Goal: Use online tool/utility: Utilize a website feature to perform a specific function

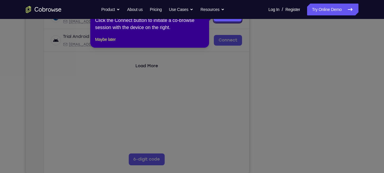
scroll to position [100, 0]
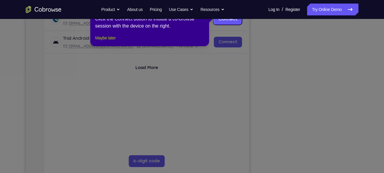
click at [98, 42] on button "Maybe later" at bounding box center [105, 37] width 20 height 7
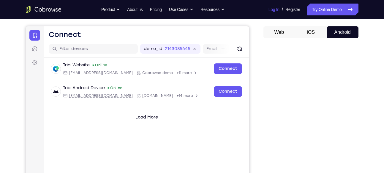
scroll to position [0, 0]
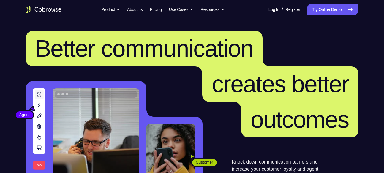
click at [312, 11] on link "Try Online Demo" at bounding box center [332, 10] width 51 height 12
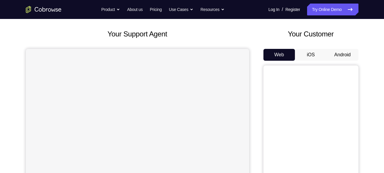
scroll to position [30, 0]
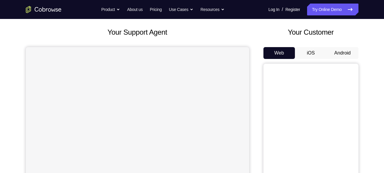
click at [343, 54] on button "Android" at bounding box center [342, 53] width 32 height 12
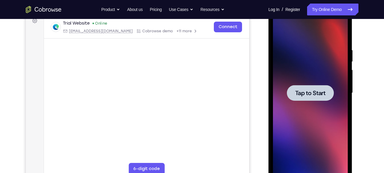
scroll to position [0, 0]
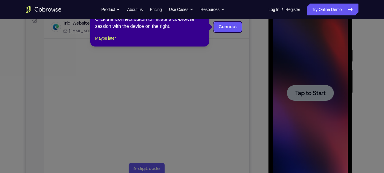
click at [315, 93] on icon at bounding box center [194, 86] width 388 height 173
drag, startPoint x: 88, startPoint y: 41, endPoint x: 107, endPoint y: 46, distance: 19.5
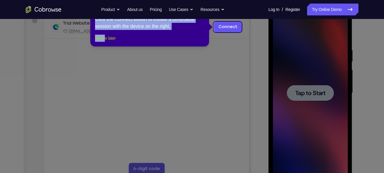
click at [107, 42] on button "Maybe later" at bounding box center [105, 38] width 20 height 7
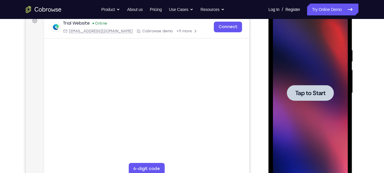
click at [328, 86] on div at bounding box center [310, 93] width 47 height 16
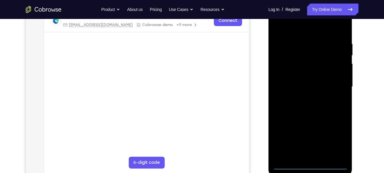
scroll to position [99, 0]
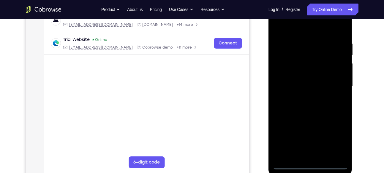
click at [314, 161] on div at bounding box center [310, 87] width 75 height 166
click at [312, 163] on div at bounding box center [310, 87] width 75 height 166
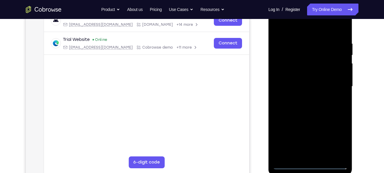
click at [312, 163] on div at bounding box center [310, 87] width 75 height 166
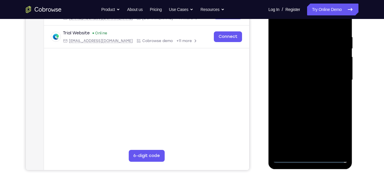
scroll to position [108, 0]
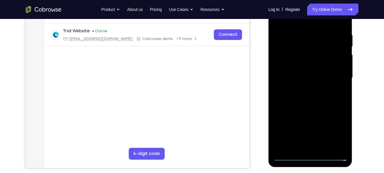
click at [310, 156] on div at bounding box center [310, 78] width 75 height 166
click at [336, 133] on div at bounding box center [310, 78] width 75 height 166
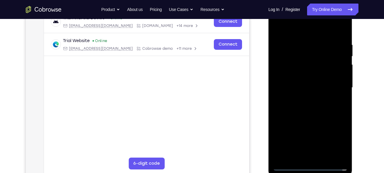
scroll to position [98, 0]
click at [301, 31] on div at bounding box center [310, 88] width 75 height 166
click at [335, 85] on div at bounding box center [310, 88] width 75 height 166
click at [303, 99] on div at bounding box center [310, 88] width 75 height 166
click at [310, 84] on div at bounding box center [310, 88] width 75 height 166
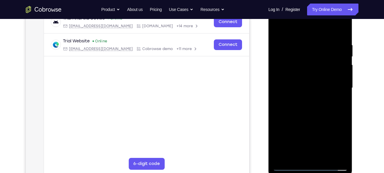
click at [306, 78] on div at bounding box center [310, 88] width 75 height 166
click at [306, 90] on div at bounding box center [310, 88] width 75 height 166
click at [313, 113] on div at bounding box center [310, 88] width 75 height 166
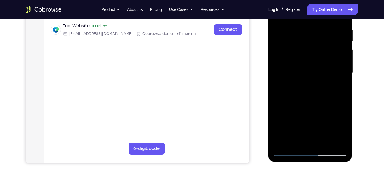
scroll to position [113, 0]
click at [341, 142] on div at bounding box center [310, 73] width 75 height 166
click at [346, 133] on div at bounding box center [310, 73] width 75 height 166
click at [325, 142] on div at bounding box center [310, 73] width 75 height 166
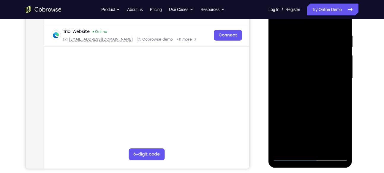
scroll to position [107, 0]
click at [327, 109] on div at bounding box center [310, 78] width 75 height 166
click at [312, 78] on div at bounding box center [310, 78] width 75 height 166
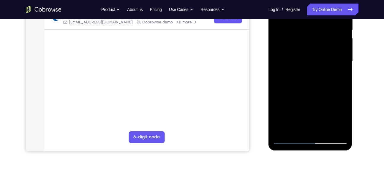
scroll to position [125, 0]
click at [342, 117] on div at bounding box center [310, 61] width 75 height 166
click at [338, 76] on div at bounding box center [310, 61] width 75 height 166
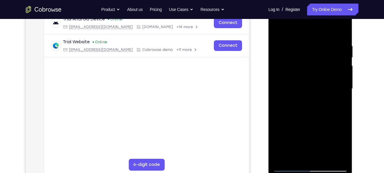
scroll to position [96, 0]
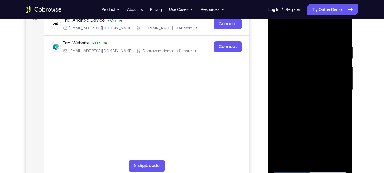
click at [278, 33] on div at bounding box center [310, 90] width 75 height 166
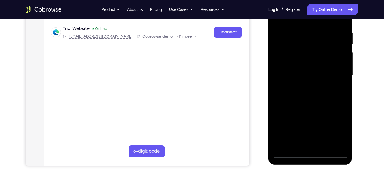
scroll to position [110, 0]
drag, startPoint x: 55, startPoint y: 137, endPoint x: 255, endPoint y: 118, distance: 200.5
click at [255, 118] on div "Your Support Agent Your Customer Web iOS Android" at bounding box center [192, 56] width 332 height 219
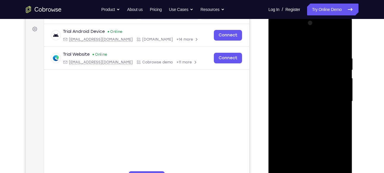
scroll to position [84, 0]
click at [299, 43] on div at bounding box center [310, 102] width 75 height 166
click at [284, 57] on div at bounding box center [310, 102] width 75 height 166
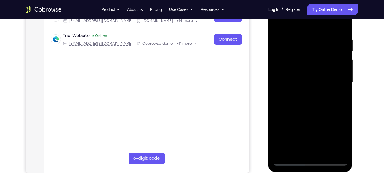
scroll to position [104, 0]
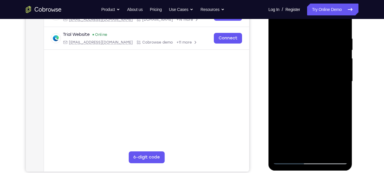
click at [277, 19] on div at bounding box center [310, 82] width 75 height 166
click at [324, 81] on div at bounding box center [310, 82] width 75 height 166
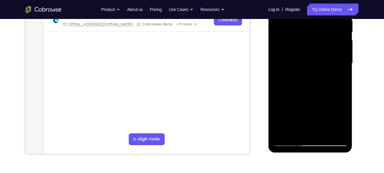
scroll to position [124, 0]
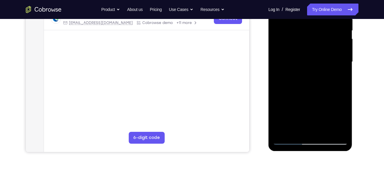
click at [305, 130] on div at bounding box center [310, 62] width 75 height 166
click at [338, 76] on div at bounding box center [310, 62] width 75 height 166
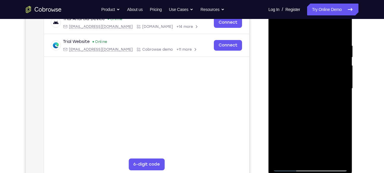
scroll to position [97, 0]
click at [338, 105] on div at bounding box center [310, 89] width 75 height 166
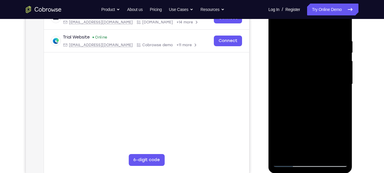
scroll to position [100, 0]
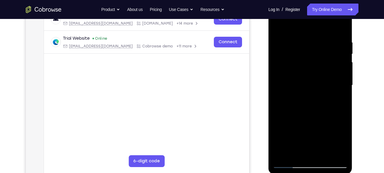
click at [277, 27] on div at bounding box center [310, 85] width 75 height 166
click at [340, 24] on div at bounding box center [310, 85] width 75 height 166
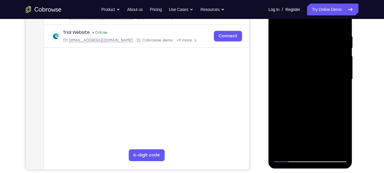
scroll to position [106, 0]
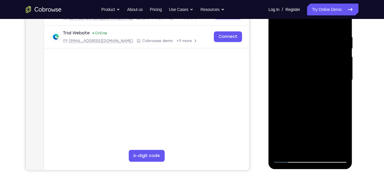
click at [344, 20] on div at bounding box center [310, 80] width 75 height 166
click at [325, 33] on div at bounding box center [310, 80] width 75 height 166
click at [291, 74] on div at bounding box center [310, 80] width 75 height 166
click at [287, 70] on div at bounding box center [310, 80] width 75 height 166
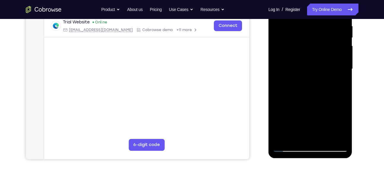
scroll to position [117, 0]
click at [307, 66] on div at bounding box center [310, 69] width 75 height 166
click at [283, 41] on div at bounding box center [310, 69] width 75 height 166
click at [289, 62] on div at bounding box center [310, 69] width 75 height 166
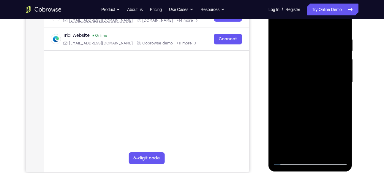
scroll to position [99, 0]
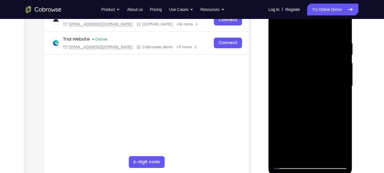
click at [277, 27] on div at bounding box center [310, 86] width 75 height 166
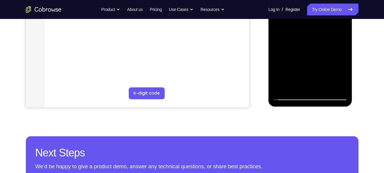
scroll to position [168, 0]
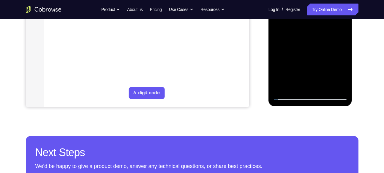
click at [326, 88] on div at bounding box center [310, 17] width 75 height 166
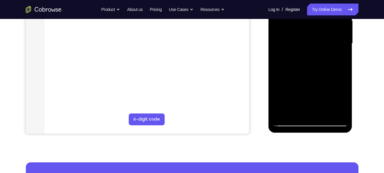
scroll to position [136, 0]
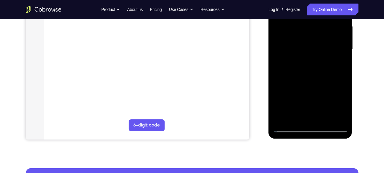
click at [304, 44] on div at bounding box center [310, 49] width 75 height 166
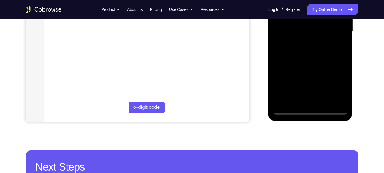
scroll to position [156, 0]
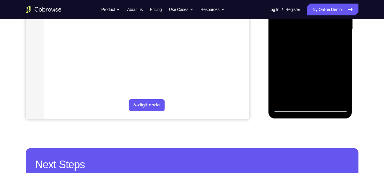
click at [337, 42] on div at bounding box center [310, 29] width 75 height 166
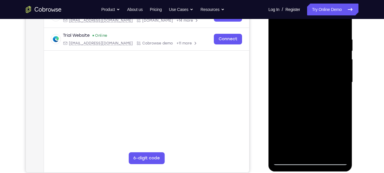
scroll to position [101, 0]
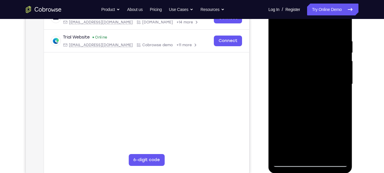
click at [276, 26] on div at bounding box center [310, 84] width 75 height 166
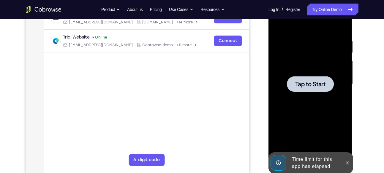
click at [317, 78] on div at bounding box center [310, 84] width 47 height 16
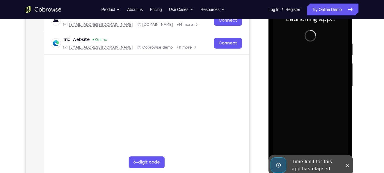
scroll to position [100, 0]
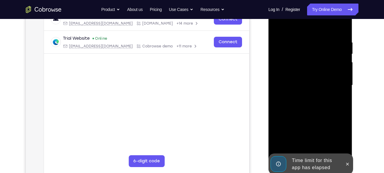
click at [351, 160] on div at bounding box center [346, 164] width 9 height 21
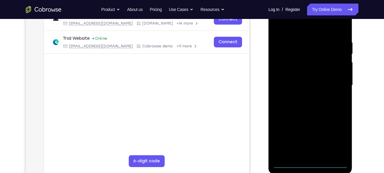
click at [308, 164] on div at bounding box center [310, 85] width 75 height 166
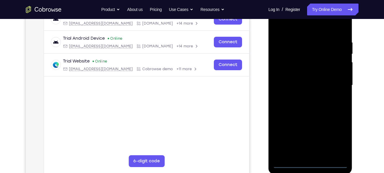
click at [339, 138] on div at bounding box center [310, 85] width 75 height 166
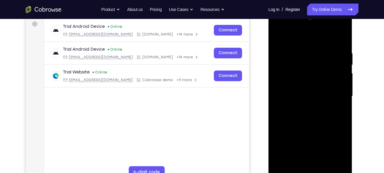
scroll to position [89, 0]
click at [303, 40] on div at bounding box center [310, 97] width 75 height 166
click at [335, 93] on div at bounding box center [310, 97] width 75 height 166
click at [304, 109] on div at bounding box center [310, 97] width 75 height 166
click at [305, 89] on div at bounding box center [310, 97] width 75 height 166
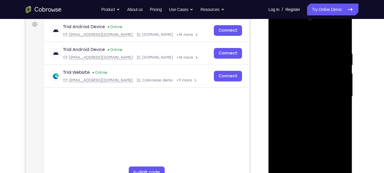
click at [304, 87] on div at bounding box center [310, 97] width 75 height 166
click at [301, 96] on div at bounding box center [310, 97] width 75 height 166
click at [315, 117] on div at bounding box center [310, 97] width 75 height 166
click at [322, 166] on div at bounding box center [310, 97] width 75 height 166
click at [324, 128] on div at bounding box center [310, 97] width 75 height 166
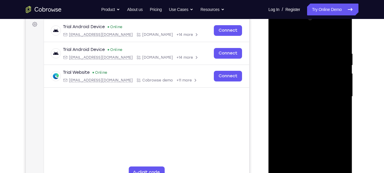
click at [315, 96] on div at bounding box center [310, 97] width 75 height 166
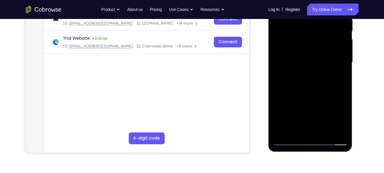
scroll to position [124, 0]
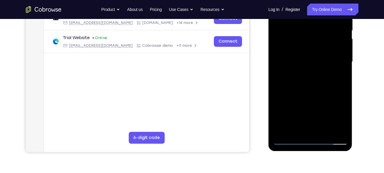
drag, startPoint x: 309, startPoint y: 128, endPoint x: 301, endPoint y: 130, distance: 8.4
click at [301, 130] on div at bounding box center [310, 62] width 75 height 166
click at [339, 77] on div at bounding box center [310, 62] width 75 height 166
click at [296, 133] on div at bounding box center [310, 62] width 75 height 166
click at [323, 96] on div at bounding box center [310, 62] width 75 height 166
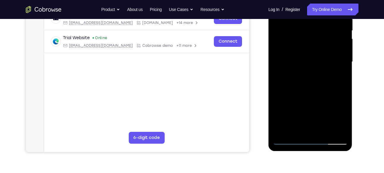
click at [323, 96] on div at bounding box center [310, 62] width 75 height 166
click at [338, 72] on div at bounding box center [310, 62] width 75 height 166
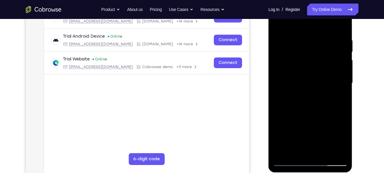
scroll to position [102, 0]
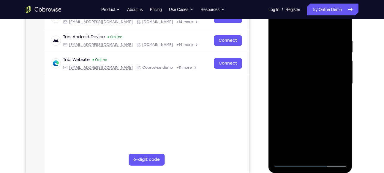
click at [308, 98] on div at bounding box center [310, 84] width 75 height 166
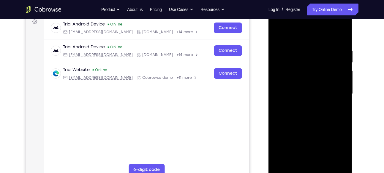
scroll to position [91, 0]
click at [276, 33] on div at bounding box center [310, 94] width 75 height 166
click at [279, 34] on div at bounding box center [310, 94] width 75 height 166
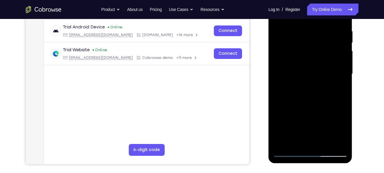
scroll to position [112, 0]
click at [299, 144] on div at bounding box center [310, 74] width 75 height 166
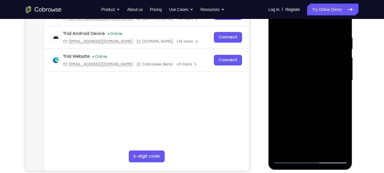
click at [345, 142] on div at bounding box center [310, 81] width 75 height 166
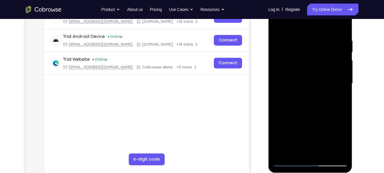
scroll to position [102, 0]
click at [311, 154] on div at bounding box center [310, 83] width 75 height 166
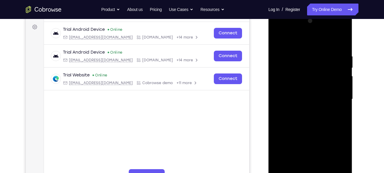
scroll to position [86, 0]
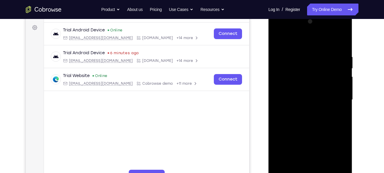
drag, startPoint x: 321, startPoint y: 99, endPoint x: 328, endPoint y: 34, distance: 65.0
click at [328, 34] on div at bounding box center [310, 100] width 75 height 166
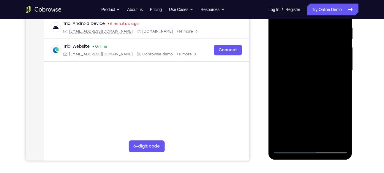
scroll to position [118, 0]
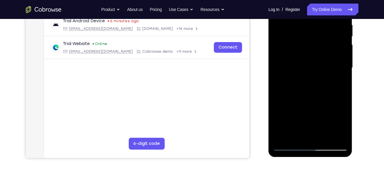
drag, startPoint x: 332, startPoint y: 83, endPoint x: 327, endPoint y: 13, distance: 70.1
click at [327, 13] on div at bounding box center [310, 68] width 75 height 166
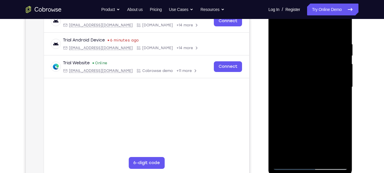
scroll to position [98, 0]
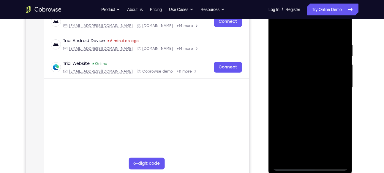
drag, startPoint x: 313, startPoint y: 98, endPoint x: 313, endPoint y: 13, distance: 85.1
click at [313, 13] on div at bounding box center [310, 88] width 75 height 166
click at [343, 138] on div at bounding box center [310, 88] width 75 height 166
click at [359, 88] on div "Your Support Agent Your Customer Web iOS Android Next Steps We’d be happy to gi…" at bounding box center [192, 116] width 380 height 391
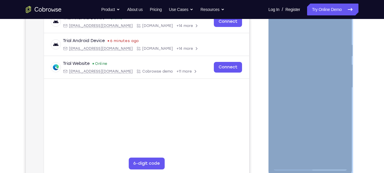
click at [359, 88] on div "Your Support Agent Your Customer Web iOS Android Next Steps We’d be happy to gi…" at bounding box center [192, 116] width 380 height 391
drag, startPoint x: 359, startPoint y: 88, endPoint x: 358, endPoint y: 79, distance: 9.3
click at [358, 79] on div at bounding box center [310, 87] width 95 height 182
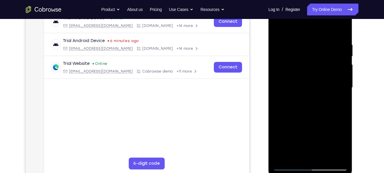
click at [337, 63] on div at bounding box center [310, 88] width 75 height 166
click at [341, 128] on div at bounding box center [310, 88] width 75 height 166
click at [308, 55] on div at bounding box center [310, 88] width 75 height 166
click at [292, 56] on div at bounding box center [310, 88] width 75 height 166
click at [289, 78] on div at bounding box center [310, 88] width 75 height 166
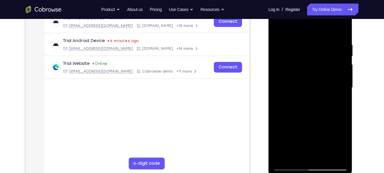
click at [311, 129] on div at bounding box center [310, 88] width 75 height 166
drag, startPoint x: 47, startPoint y: 155, endPoint x: 253, endPoint y: 143, distance: 206.5
click at [253, 143] on div "Your Support Agent Your Customer Web iOS Android" at bounding box center [192, 68] width 332 height 219
click at [323, 156] on div at bounding box center [310, 88] width 75 height 166
click at [278, 31] on div at bounding box center [310, 88] width 75 height 166
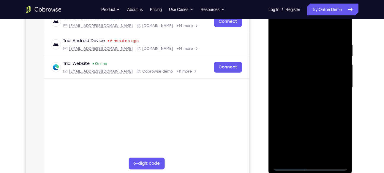
click at [304, 83] on div at bounding box center [310, 88] width 75 height 166
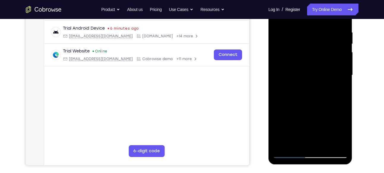
click at [307, 141] on div at bounding box center [310, 75] width 75 height 166
click at [288, 154] on div at bounding box center [310, 75] width 75 height 166
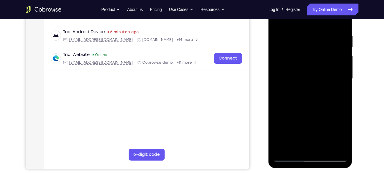
scroll to position [106, 0]
click at [342, 95] on div at bounding box center [310, 79] width 75 height 166
click at [339, 94] on div at bounding box center [310, 79] width 75 height 166
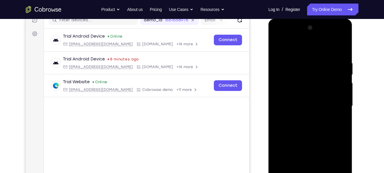
scroll to position [79, 0]
click at [279, 47] on div at bounding box center [310, 106] width 75 height 166
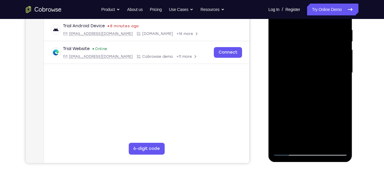
scroll to position [114, 0]
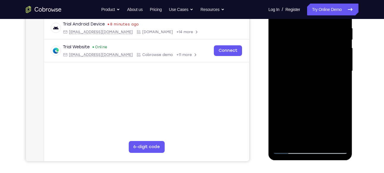
click at [312, 82] on div at bounding box center [310, 71] width 75 height 166
click at [334, 86] on div at bounding box center [310, 71] width 75 height 166
click at [337, 85] on div at bounding box center [310, 71] width 75 height 166
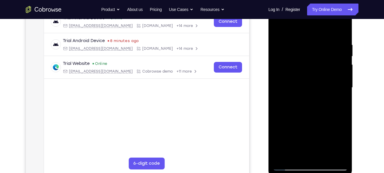
scroll to position [96, 0]
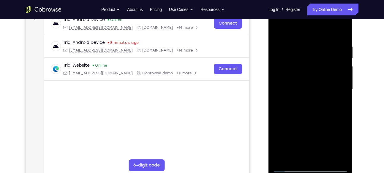
click at [274, 30] on div at bounding box center [310, 90] width 75 height 166
click at [309, 101] on div at bounding box center [310, 90] width 75 height 166
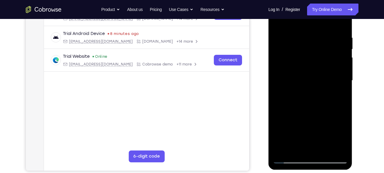
scroll to position [106, 0]
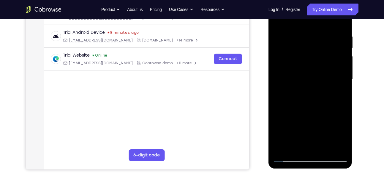
click at [302, 148] on div at bounding box center [310, 79] width 75 height 166
click at [339, 93] on div at bounding box center [310, 79] width 75 height 166
click at [342, 138] on div at bounding box center [310, 79] width 75 height 166
click at [339, 93] on div at bounding box center [310, 79] width 75 height 166
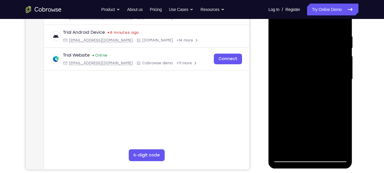
click at [303, 65] on div at bounding box center [310, 79] width 75 height 166
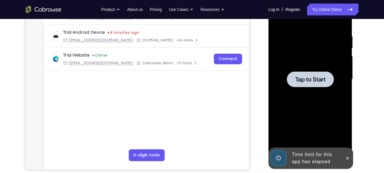
click at [322, 82] on span "Tap to Start" at bounding box center [310, 80] width 30 height 6
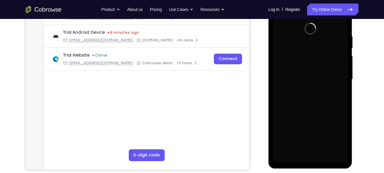
scroll to position [97, 0]
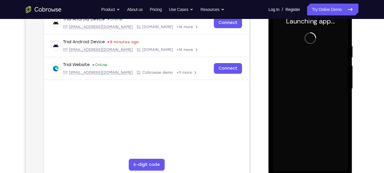
click at [265, 56] on div at bounding box center [310, 88] width 95 height 182
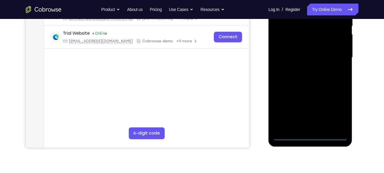
click at [312, 138] on div at bounding box center [310, 57] width 75 height 166
click at [331, 113] on div at bounding box center [310, 57] width 75 height 166
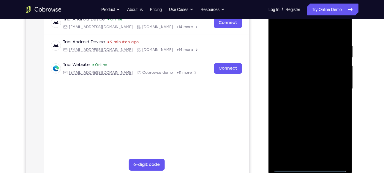
scroll to position [80, 0]
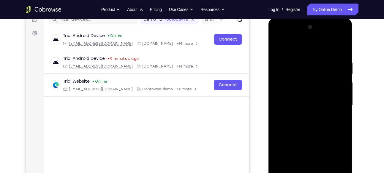
click at [316, 36] on div at bounding box center [310, 106] width 75 height 166
click at [287, 93] on div at bounding box center [310, 106] width 75 height 166
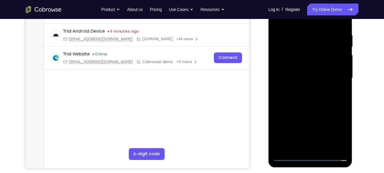
scroll to position [108, 0]
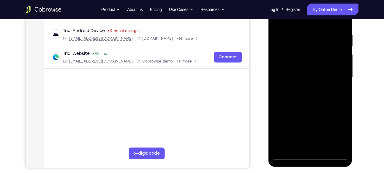
click at [305, 88] on div at bounding box center [310, 78] width 75 height 166
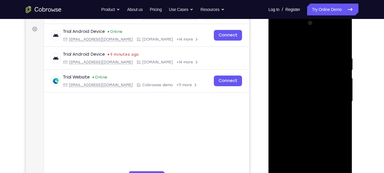
scroll to position [83, 0]
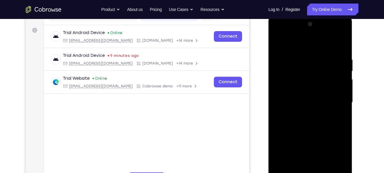
click at [306, 96] on div at bounding box center [310, 103] width 75 height 166
click at [305, 91] on div at bounding box center [310, 103] width 75 height 166
click at [304, 101] on div at bounding box center [310, 103] width 75 height 166
click at [321, 123] on div at bounding box center [310, 103] width 75 height 166
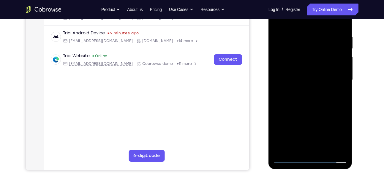
scroll to position [106, 0]
click at [331, 98] on div at bounding box center [310, 80] width 75 height 166
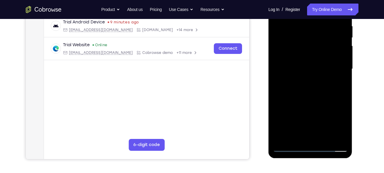
scroll to position [118, 0]
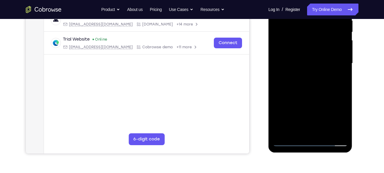
click at [354, 83] on div at bounding box center [310, 63] width 95 height 182
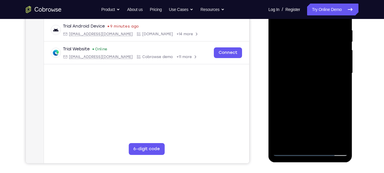
scroll to position [112, 0]
click at [314, 97] on div at bounding box center [310, 74] width 75 height 166
click at [343, 144] on div at bounding box center [310, 74] width 75 height 166
click at [325, 143] on div at bounding box center [310, 74] width 75 height 166
click at [314, 106] on div at bounding box center [310, 74] width 75 height 166
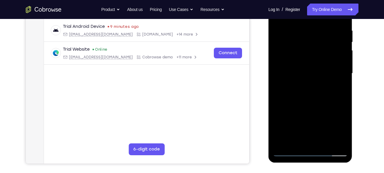
click at [307, 70] on div at bounding box center [310, 74] width 75 height 166
click at [297, 110] on div at bounding box center [310, 74] width 75 height 166
click at [315, 109] on div at bounding box center [310, 74] width 75 height 166
click at [339, 87] on div at bounding box center [310, 74] width 75 height 166
click at [295, 139] on div at bounding box center [310, 74] width 75 height 166
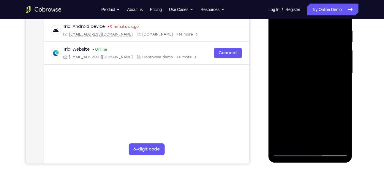
click at [325, 107] on div at bounding box center [310, 74] width 75 height 166
click at [338, 83] on div at bounding box center [310, 74] width 75 height 166
click at [298, 49] on div at bounding box center [310, 74] width 75 height 166
click at [312, 102] on div at bounding box center [310, 74] width 75 height 166
click at [303, 90] on div at bounding box center [310, 74] width 75 height 166
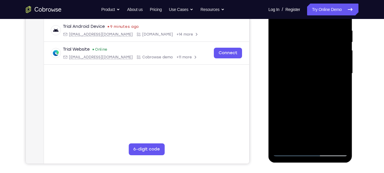
click at [301, 88] on div at bounding box center [310, 74] width 75 height 166
click at [276, 98] on div at bounding box center [310, 74] width 75 height 166
drag, startPoint x: 295, startPoint y: 139, endPoint x: 286, endPoint y: 110, distance: 29.8
click at [286, 110] on div at bounding box center [310, 74] width 75 height 166
click at [303, 135] on div at bounding box center [310, 74] width 75 height 166
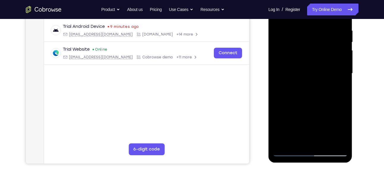
click at [339, 83] on div at bounding box center [310, 74] width 75 height 166
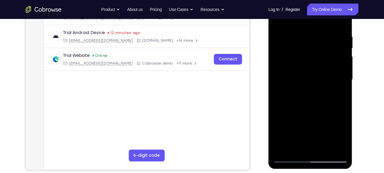
click at [276, 22] on div at bounding box center [310, 80] width 75 height 166
click at [323, 89] on div at bounding box center [310, 80] width 75 height 166
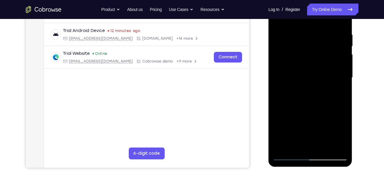
click at [302, 144] on div at bounding box center [310, 78] width 75 height 166
click at [339, 92] on div at bounding box center [310, 78] width 75 height 166
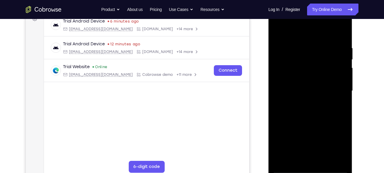
scroll to position [94, 0]
click at [277, 31] on div at bounding box center [310, 91] width 75 height 166
click at [310, 104] on div at bounding box center [310, 91] width 75 height 166
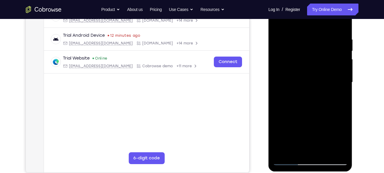
scroll to position [103, 0]
click at [295, 23] on div at bounding box center [310, 83] width 75 height 166
drag, startPoint x: 287, startPoint y: 92, endPoint x: 282, endPoint y: 98, distance: 8.0
click at [282, 98] on div at bounding box center [310, 83] width 75 height 166
click at [284, 101] on div at bounding box center [310, 83] width 75 height 166
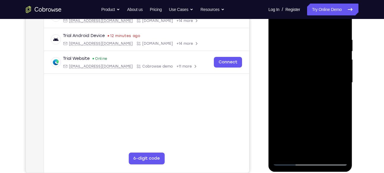
click at [310, 61] on div at bounding box center [310, 83] width 75 height 166
click at [343, 58] on div at bounding box center [310, 83] width 75 height 166
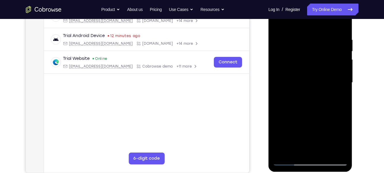
click at [343, 58] on div at bounding box center [310, 83] width 75 height 166
click at [276, 55] on div at bounding box center [310, 83] width 75 height 166
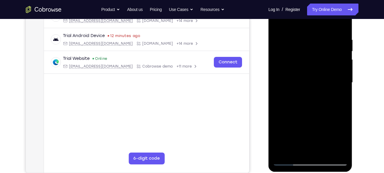
click at [276, 55] on div at bounding box center [310, 83] width 75 height 166
click at [278, 22] on div at bounding box center [310, 83] width 75 height 166
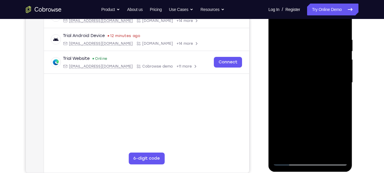
click at [278, 22] on div at bounding box center [310, 83] width 75 height 166
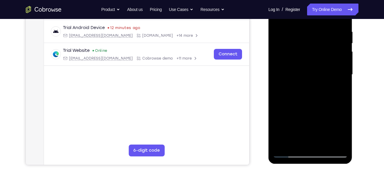
scroll to position [114, 0]
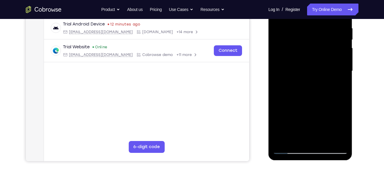
drag, startPoint x: 300, startPoint y: 139, endPoint x: 285, endPoint y: 86, distance: 54.8
click at [285, 86] on div at bounding box center [310, 71] width 75 height 166
click at [338, 84] on div at bounding box center [310, 71] width 75 height 166
click at [339, 85] on div at bounding box center [310, 71] width 75 height 166
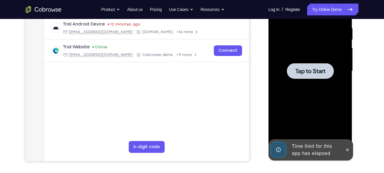
click at [313, 73] on span "Tap to Start" at bounding box center [310, 71] width 30 height 6
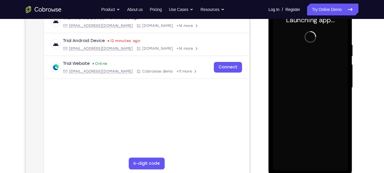
scroll to position [98, 0]
click at [288, 66] on div at bounding box center [310, 88] width 75 height 166
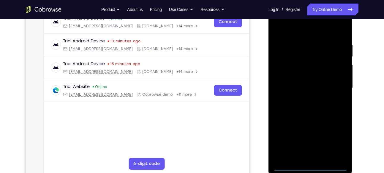
click at [310, 165] on div at bounding box center [310, 88] width 75 height 166
click at [336, 140] on div at bounding box center [310, 88] width 75 height 166
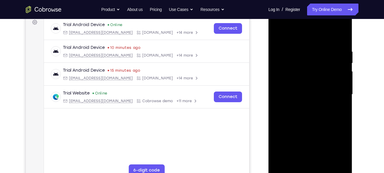
scroll to position [90, 0]
click at [298, 39] on div at bounding box center [310, 95] width 75 height 166
click at [338, 93] on div at bounding box center [310, 95] width 75 height 166
click at [305, 106] on div at bounding box center [310, 95] width 75 height 166
click at [305, 91] on div at bounding box center [310, 95] width 75 height 166
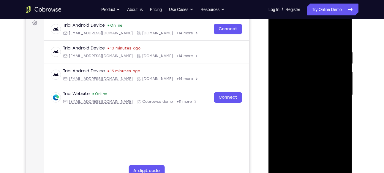
click at [300, 83] on div at bounding box center [310, 95] width 75 height 166
click at [301, 92] on div at bounding box center [310, 95] width 75 height 166
click at [304, 114] on div at bounding box center [310, 95] width 75 height 166
click at [306, 112] on div at bounding box center [310, 95] width 75 height 166
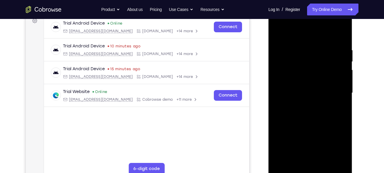
click at [342, 161] on div at bounding box center [310, 93] width 75 height 166
click at [305, 118] on div at bounding box center [310, 93] width 75 height 166
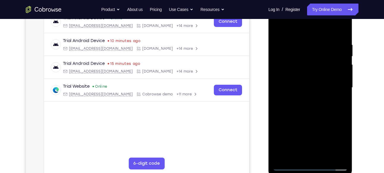
scroll to position [98, 0]
click at [328, 155] on div at bounding box center [310, 87] width 75 height 166
click at [315, 119] on div at bounding box center [310, 87] width 75 height 166
click at [317, 98] on div at bounding box center [310, 87] width 75 height 166
click at [304, 152] on div at bounding box center [310, 87] width 75 height 166
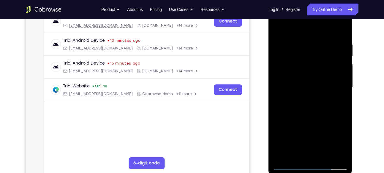
click at [341, 103] on div at bounding box center [310, 87] width 75 height 166
click at [277, 28] on div at bounding box center [310, 87] width 75 height 166
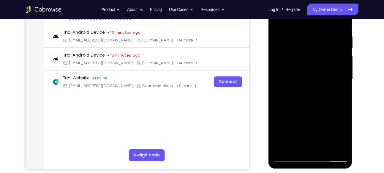
scroll to position [119, 0]
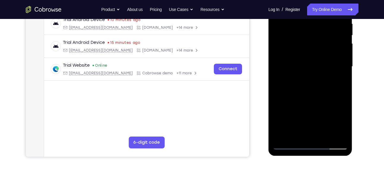
drag, startPoint x: 330, startPoint y: 79, endPoint x: 332, endPoint y: 58, distance: 21.4
click at [332, 58] on div at bounding box center [310, 67] width 75 height 166
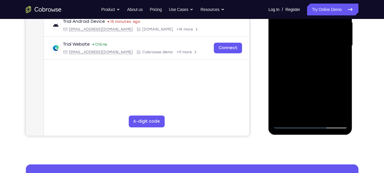
scroll to position [141, 0]
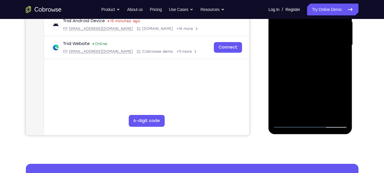
drag, startPoint x: 302, startPoint y: 85, endPoint x: 305, endPoint y: 119, distance: 33.9
click at [305, 119] on div at bounding box center [310, 45] width 75 height 166
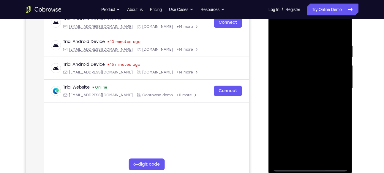
scroll to position [96, 0]
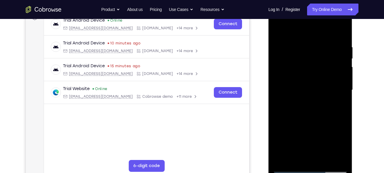
click at [279, 31] on div at bounding box center [310, 90] width 75 height 166
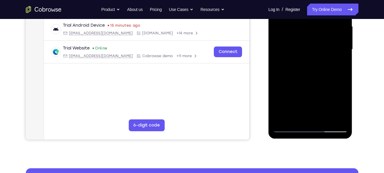
scroll to position [141, 0]
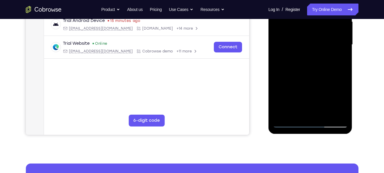
click at [297, 113] on div at bounding box center [310, 45] width 75 height 166
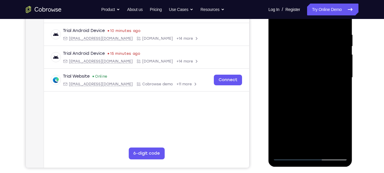
scroll to position [109, 0]
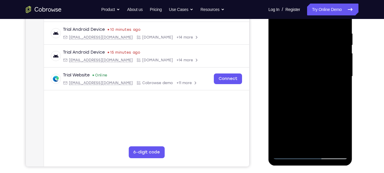
drag, startPoint x: 313, startPoint y: 125, endPoint x: 316, endPoint y: 47, distance: 77.8
click at [316, 47] on div at bounding box center [310, 76] width 75 height 166
drag, startPoint x: 319, startPoint y: 88, endPoint x: 316, endPoint y: 49, distance: 39.5
click at [316, 49] on div at bounding box center [310, 76] width 75 height 166
drag, startPoint x: 321, startPoint y: 77, endPoint x: 322, endPoint y: 21, distance: 55.5
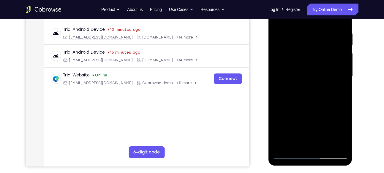
click at [322, 21] on div at bounding box center [310, 76] width 75 height 166
drag, startPoint x: 325, startPoint y: 76, endPoint x: 328, endPoint y: 31, distance: 44.9
click at [328, 31] on div at bounding box center [310, 76] width 75 height 166
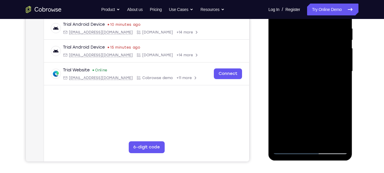
scroll to position [114, 0]
click at [292, 53] on div at bounding box center [310, 71] width 75 height 166
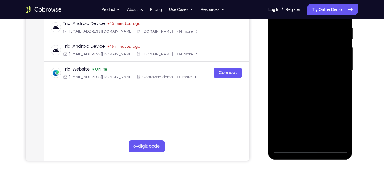
scroll to position [116, 0]
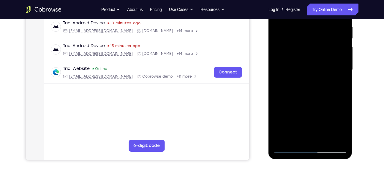
drag, startPoint x: 323, startPoint y: 62, endPoint x: 323, endPoint y: 117, distance: 55.5
click at [323, 117] on div at bounding box center [310, 70] width 75 height 166
drag, startPoint x: 328, startPoint y: 71, endPoint x: 330, endPoint y: 128, distance: 57.6
click at [330, 128] on div at bounding box center [310, 70] width 75 height 166
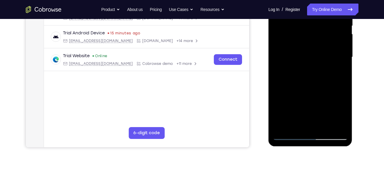
scroll to position [129, 0]
drag, startPoint x: 319, startPoint y: 91, endPoint x: 322, endPoint y: 22, distance: 68.9
click at [322, 22] on div at bounding box center [310, 57] width 75 height 166
drag, startPoint x: 320, startPoint y: 80, endPoint x: 329, endPoint y: 16, distance: 65.0
click at [329, 16] on div at bounding box center [310, 57] width 75 height 166
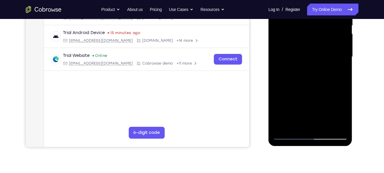
drag, startPoint x: 322, startPoint y: 76, endPoint x: 327, endPoint y: 22, distance: 54.2
click at [327, 22] on div at bounding box center [310, 57] width 75 height 166
click at [342, 50] on div at bounding box center [310, 57] width 75 height 166
drag, startPoint x: 334, startPoint y: 67, endPoint x: 337, endPoint y: 22, distance: 45.8
click at [337, 22] on div at bounding box center [310, 57] width 75 height 166
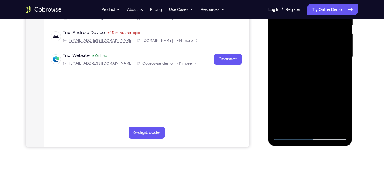
click at [343, 72] on div at bounding box center [310, 57] width 75 height 166
click at [343, 77] on div at bounding box center [310, 57] width 75 height 166
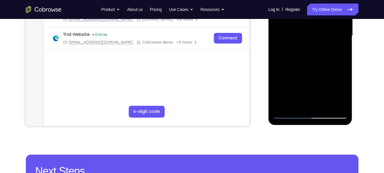
scroll to position [150, 0]
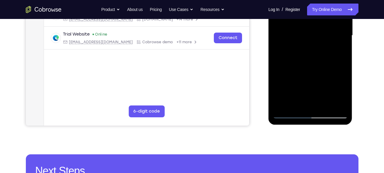
drag, startPoint x: 324, startPoint y: 79, endPoint x: 324, endPoint y: 63, distance: 16.6
click at [324, 63] on div at bounding box center [310, 36] width 75 height 166
click at [290, 81] on div at bounding box center [310, 36] width 75 height 166
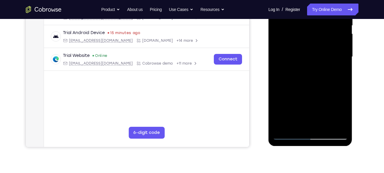
scroll to position [128, 0]
click at [332, 50] on div at bounding box center [310, 57] width 75 height 166
click at [289, 52] on div at bounding box center [310, 57] width 75 height 166
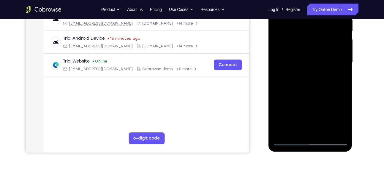
scroll to position [124, 0]
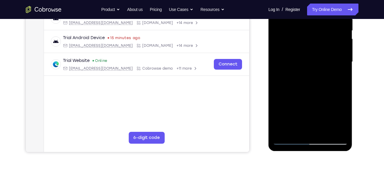
click at [314, 33] on div at bounding box center [310, 62] width 75 height 166
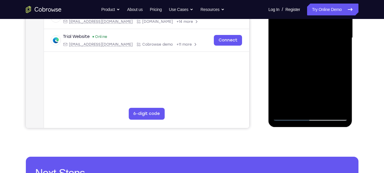
scroll to position [150, 0]
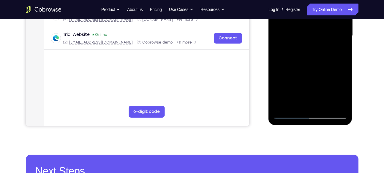
click at [316, 102] on div at bounding box center [310, 36] width 75 height 166
drag, startPoint x: 320, startPoint y: 62, endPoint x: 319, endPoint y: 128, distance: 66.2
click at [319, 126] on html "Online web based iOS Simulators and Android Emulators. Run iPhone, iPad, Mobile…" at bounding box center [310, 37] width 85 height 178
drag, startPoint x: 309, startPoint y: 42, endPoint x: 308, endPoint y: 128, distance: 85.7
click at [308, 126] on html "Online web based iOS Simulators and Android Emulators. Run iPhone, iPad, Mobile…" at bounding box center [310, 37] width 85 height 178
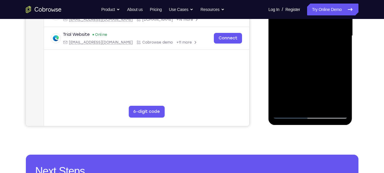
drag, startPoint x: 311, startPoint y: 49, endPoint x: 310, endPoint y: 128, distance: 79.2
click at [310, 126] on html "Online web based iOS Simulators and Android Emulators. Run iPhone, iPad, Mobile…" at bounding box center [310, 37] width 85 height 178
drag, startPoint x: 314, startPoint y: 44, endPoint x: 314, endPoint y: 79, distance: 35.3
click at [314, 79] on div at bounding box center [310, 36] width 75 height 166
click at [341, 89] on div at bounding box center [310, 36] width 75 height 166
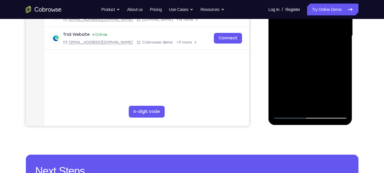
click at [282, 106] on div at bounding box center [310, 36] width 75 height 166
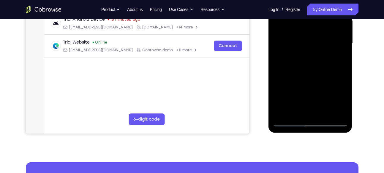
scroll to position [142, 0]
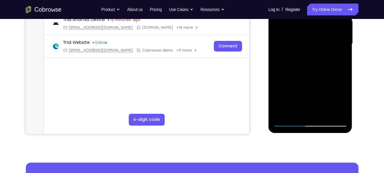
click at [342, 58] on div at bounding box center [310, 44] width 75 height 166
click at [325, 113] on div at bounding box center [310, 44] width 75 height 166
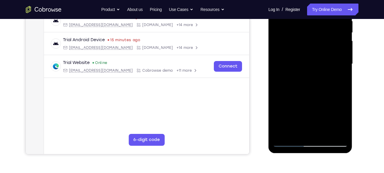
scroll to position [122, 0]
drag, startPoint x: 311, startPoint y: 88, endPoint x: 313, endPoint y: 60, distance: 28.0
drag, startPoint x: 313, startPoint y: 60, endPoint x: 349, endPoint y: 73, distance: 37.5
click at [349, 73] on div at bounding box center [310, 64] width 84 height 177
click at [301, 115] on div at bounding box center [310, 64] width 75 height 166
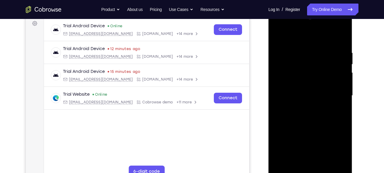
scroll to position [80, 0]
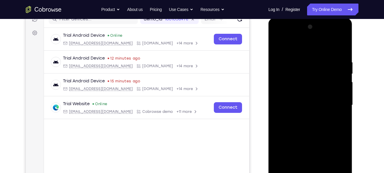
drag, startPoint x: 326, startPoint y: 74, endPoint x: 324, endPoint y: 117, distance: 43.4
click at [324, 117] on div at bounding box center [310, 105] width 75 height 166
drag, startPoint x: 293, startPoint y: 72, endPoint x: 295, endPoint y: 128, distance: 56.1
click at [295, 128] on div at bounding box center [310, 105] width 75 height 166
drag, startPoint x: 294, startPoint y: 74, endPoint x: 293, endPoint y: 128, distance: 53.7
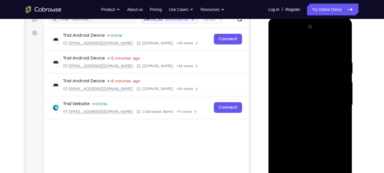
click at [293, 128] on div at bounding box center [310, 105] width 75 height 166
drag, startPoint x: 290, startPoint y: 78, endPoint x: 289, endPoint y: 128, distance: 49.9
click at [289, 128] on div at bounding box center [310, 105] width 75 height 166
drag, startPoint x: 290, startPoint y: 70, endPoint x: 290, endPoint y: 125, distance: 55.2
click at [290, 125] on div at bounding box center [310, 105] width 75 height 166
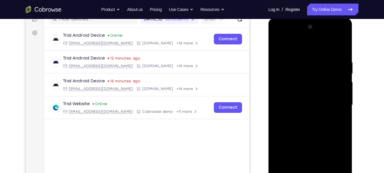
drag, startPoint x: 297, startPoint y: 80, endPoint x: 297, endPoint y: 128, distance: 48.4
click at [297, 128] on div at bounding box center [310, 105] width 75 height 166
drag, startPoint x: 300, startPoint y: 70, endPoint x: 300, endPoint y: 128, distance: 57.8
click at [300, 128] on div at bounding box center [310, 105] width 75 height 166
click at [341, 47] on div at bounding box center [310, 105] width 75 height 166
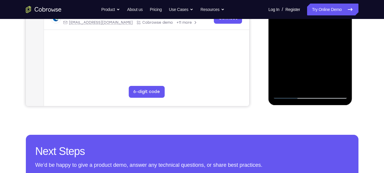
scroll to position [170, 0]
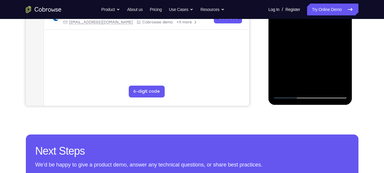
click at [283, 82] on div at bounding box center [310, 16] width 75 height 166
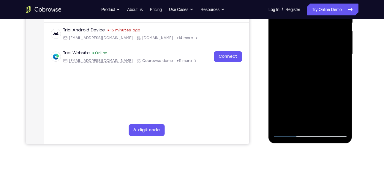
scroll to position [129, 0]
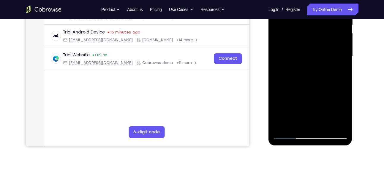
drag, startPoint x: 309, startPoint y: 54, endPoint x: 292, endPoint y: 57, distance: 18.0
click at [292, 57] on div at bounding box center [310, 56] width 75 height 166
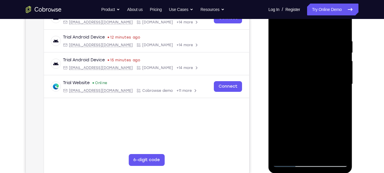
scroll to position [100, 0]
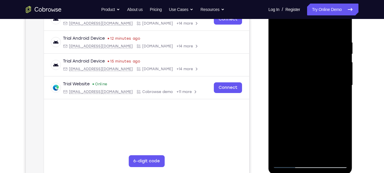
click at [277, 28] on div at bounding box center [310, 85] width 75 height 166
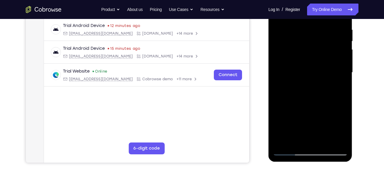
scroll to position [114, 0]
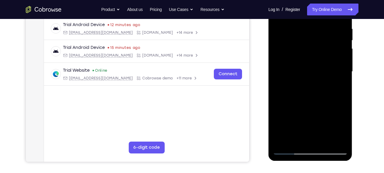
drag, startPoint x: 304, startPoint y: 81, endPoint x: 281, endPoint y: 73, distance: 24.2
click at [281, 73] on div at bounding box center [310, 72] width 75 height 166
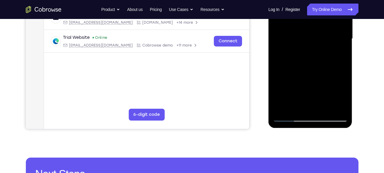
scroll to position [147, 0]
click at [301, 106] on div at bounding box center [310, 39] width 75 height 166
click at [340, 95] on div at bounding box center [310, 39] width 75 height 166
click at [339, 54] on div at bounding box center [310, 39] width 75 height 166
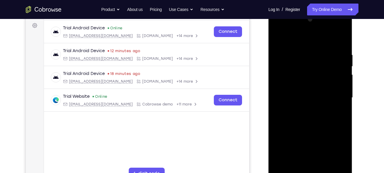
scroll to position [88, 0]
click at [279, 39] on div at bounding box center [310, 98] width 75 height 166
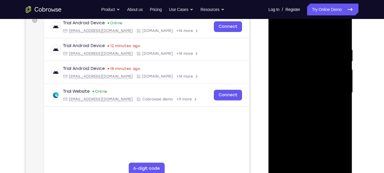
scroll to position [91, 0]
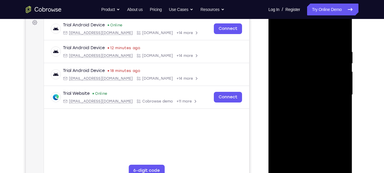
click at [335, 25] on div at bounding box center [310, 95] width 75 height 166
click at [277, 24] on div at bounding box center [310, 95] width 75 height 166
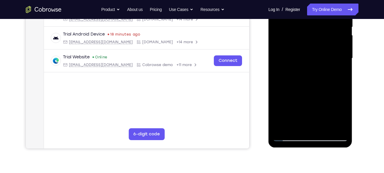
scroll to position [103, 0]
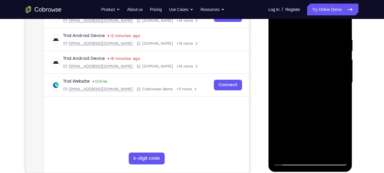
click at [292, 49] on div at bounding box center [310, 83] width 75 height 166
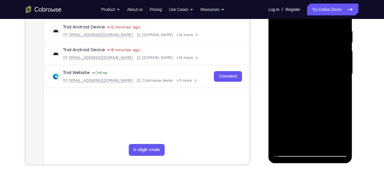
scroll to position [130, 0]
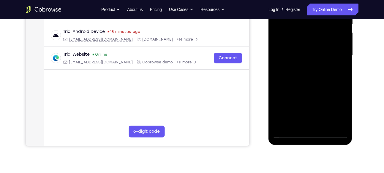
click at [326, 90] on div at bounding box center [310, 56] width 75 height 166
click at [337, 100] on div at bounding box center [310, 56] width 75 height 166
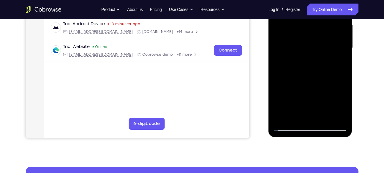
scroll to position [138, 0]
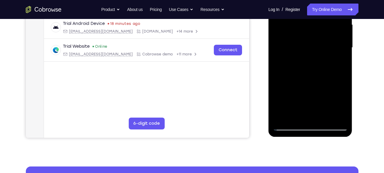
drag, startPoint x: 329, startPoint y: 94, endPoint x: 336, endPoint y: 44, distance: 49.7
click at [336, 44] on div at bounding box center [310, 48] width 75 height 166
drag, startPoint x: 321, startPoint y: 101, endPoint x: 311, endPoint y: 31, distance: 71.3
click at [311, 31] on div at bounding box center [310, 48] width 75 height 166
drag, startPoint x: 306, startPoint y: 94, endPoint x: 308, endPoint y: 43, distance: 51.1
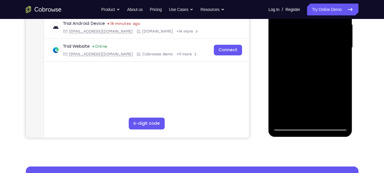
click at [308, 43] on div at bounding box center [310, 48] width 75 height 166
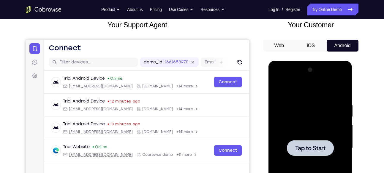
scroll to position [37, 0]
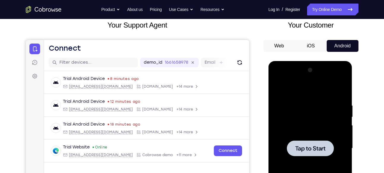
click at [313, 115] on div at bounding box center [310, 149] width 75 height 166
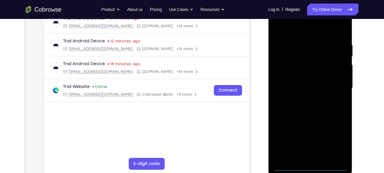
scroll to position [113, 0]
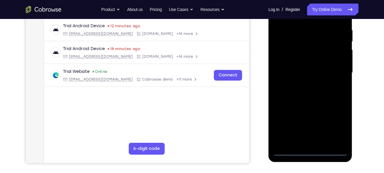
click at [307, 151] on div at bounding box center [310, 73] width 75 height 166
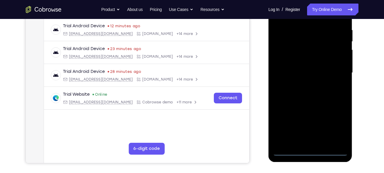
click at [336, 121] on div at bounding box center [310, 73] width 75 height 166
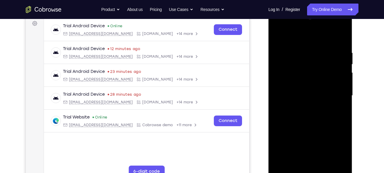
scroll to position [90, 0]
click at [311, 44] on div at bounding box center [310, 96] width 75 height 166
click at [310, 41] on div at bounding box center [310, 96] width 75 height 166
click at [333, 92] on div at bounding box center [310, 96] width 75 height 166
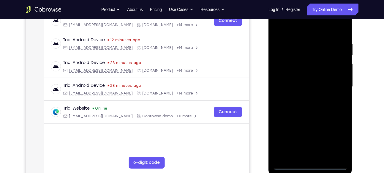
scroll to position [99, 0]
click at [299, 96] on div at bounding box center [310, 87] width 75 height 166
click at [304, 75] on div at bounding box center [310, 87] width 75 height 166
click at [301, 81] on div at bounding box center [310, 87] width 75 height 166
click at [341, 73] on div at bounding box center [310, 87] width 75 height 166
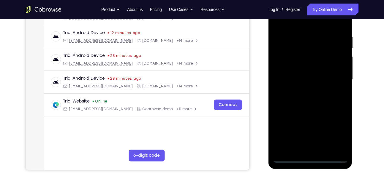
scroll to position [107, 0]
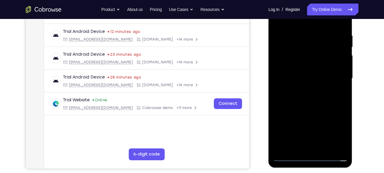
click at [324, 92] on div at bounding box center [310, 79] width 75 height 166
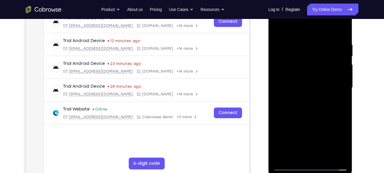
scroll to position [107, 0]
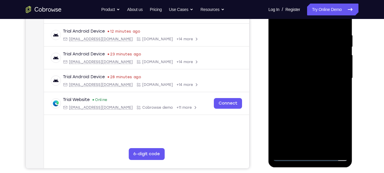
click at [312, 64] on div at bounding box center [310, 78] width 75 height 166
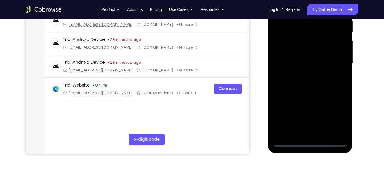
scroll to position [123, 0]
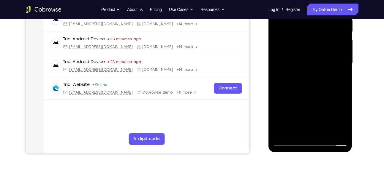
drag, startPoint x: 341, startPoint y: 131, endPoint x: 351, endPoint y: 136, distance: 10.9
click at [351, 136] on div at bounding box center [310, 64] width 84 height 177
click at [327, 134] on div at bounding box center [310, 63] width 75 height 166
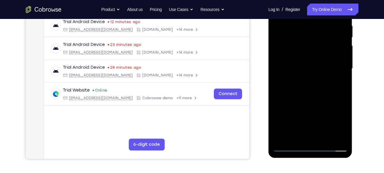
click at [317, 98] on div at bounding box center [310, 69] width 75 height 166
click at [307, 80] on div at bounding box center [310, 69] width 75 height 166
click at [335, 86] on div at bounding box center [310, 69] width 75 height 166
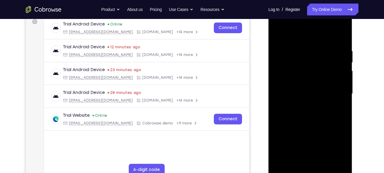
scroll to position [91, 0]
click at [276, 34] on div at bounding box center [310, 95] width 75 height 166
drag, startPoint x: 36, startPoint y: 96, endPoint x: 262, endPoint y: 91, distance: 225.5
click at [262, 91] on div "Your Support Agent Your Customer Web iOS Android" at bounding box center [192, 75] width 332 height 219
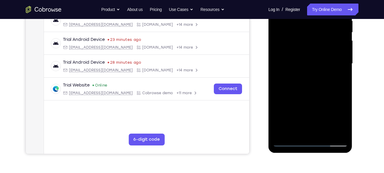
scroll to position [122, 0]
click at [303, 130] on div at bounding box center [310, 63] width 75 height 166
click at [295, 131] on div at bounding box center [310, 63] width 75 height 166
click at [303, 106] on div at bounding box center [310, 63] width 75 height 166
click at [339, 72] on div at bounding box center [310, 63] width 75 height 166
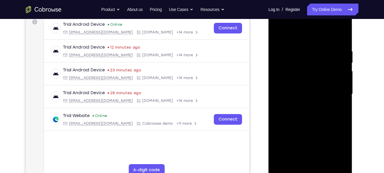
scroll to position [83, 0]
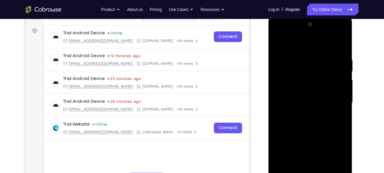
click at [279, 43] on div at bounding box center [310, 103] width 75 height 166
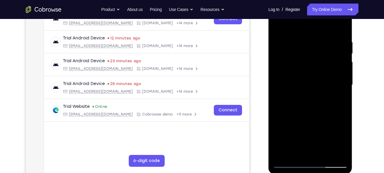
scroll to position [101, 0]
drag, startPoint x: 313, startPoint y: 111, endPoint x: 278, endPoint y: 79, distance: 47.1
click at [278, 79] on div at bounding box center [310, 84] width 75 height 166
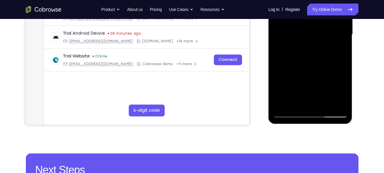
scroll to position [153, 0]
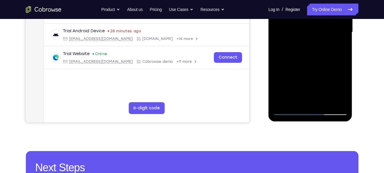
click at [301, 101] on div at bounding box center [310, 32] width 75 height 166
click at [338, 48] on div at bounding box center [310, 32] width 75 height 166
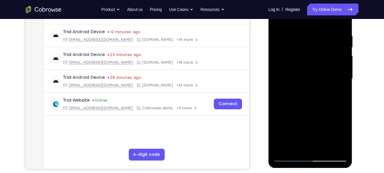
scroll to position [110, 0]
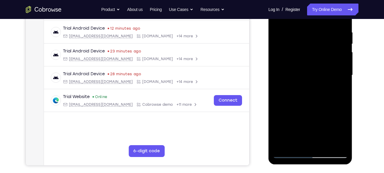
click at [343, 131] on div at bounding box center [310, 75] width 75 height 166
click at [342, 133] on div at bounding box center [310, 75] width 75 height 166
click at [296, 141] on div at bounding box center [310, 75] width 75 height 166
click at [326, 122] on div at bounding box center [310, 75] width 75 height 166
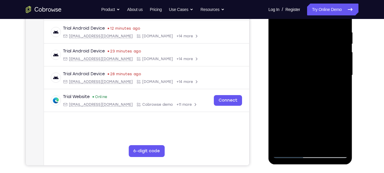
click at [338, 84] on div at bounding box center [310, 75] width 75 height 166
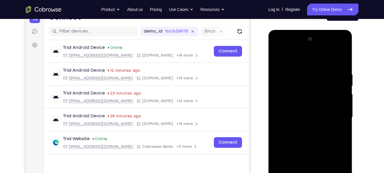
scroll to position [66, 0]
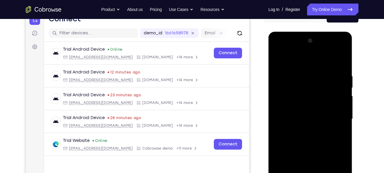
click at [278, 60] on div at bounding box center [310, 119] width 75 height 166
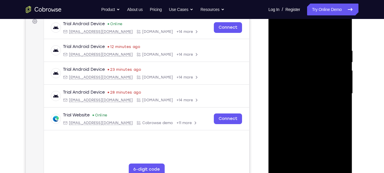
scroll to position [100, 0]
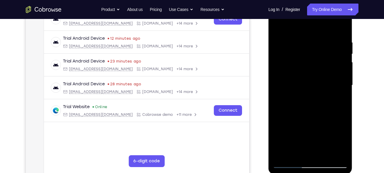
click at [324, 97] on div at bounding box center [310, 85] width 75 height 166
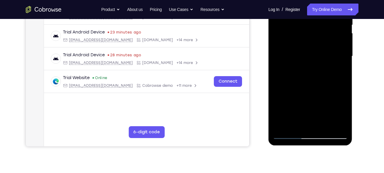
scroll to position [130, 0]
click at [302, 121] on div at bounding box center [310, 56] width 75 height 166
click at [339, 72] on div at bounding box center [310, 56] width 75 height 166
click at [338, 71] on div at bounding box center [310, 56] width 75 height 166
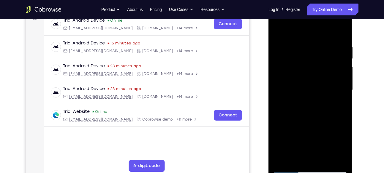
scroll to position [95, 0]
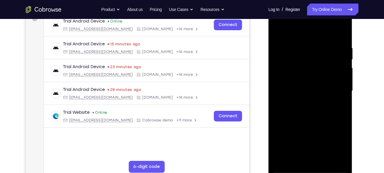
click at [277, 32] on div at bounding box center [310, 91] width 75 height 166
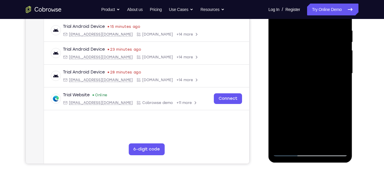
scroll to position [113, 0]
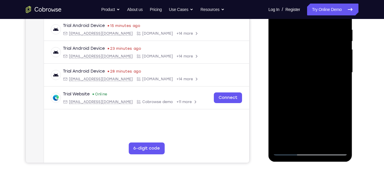
drag, startPoint x: 312, startPoint y: 93, endPoint x: 293, endPoint y: 139, distance: 49.7
drag, startPoint x: 25, startPoint y: 154, endPoint x: 263, endPoint y: 126, distance: 239.9
click at [263, 126] on div at bounding box center [310, 72] width 95 height 182
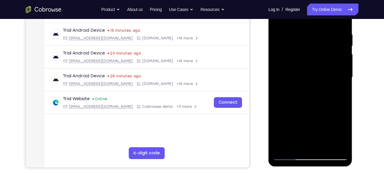
scroll to position [85, 0]
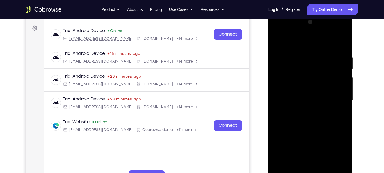
drag, startPoint x: 291, startPoint y: 112, endPoint x: 285, endPoint y: 117, distance: 7.7
click at [285, 117] on div at bounding box center [310, 101] width 75 height 166
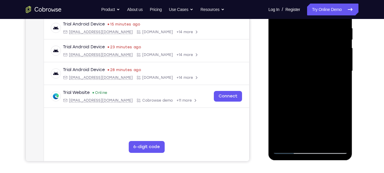
scroll to position [116, 0]
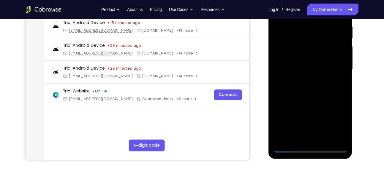
click at [339, 84] on div at bounding box center [310, 70] width 75 height 166
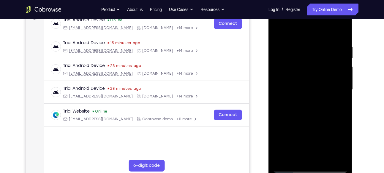
scroll to position [92, 0]
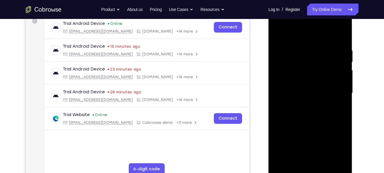
click at [277, 35] on div at bounding box center [310, 93] width 75 height 166
click at [326, 105] on div at bounding box center [310, 93] width 75 height 166
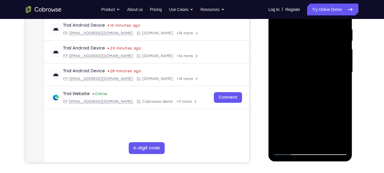
scroll to position [115, 0]
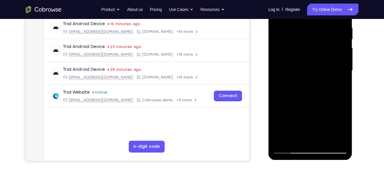
click at [300, 108] on div at bounding box center [310, 71] width 75 height 166
click at [313, 106] on div at bounding box center [310, 71] width 75 height 166
click at [341, 83] on div at bounding box center [310, 71] width 75 height 166
click at [291, 54] on div at bounding box center [310, 71] width 75 height 166
drag, startPoint x: 300, startPoint y: 106, endPoint x: 281, endPoint y: 82, distance: 31.5
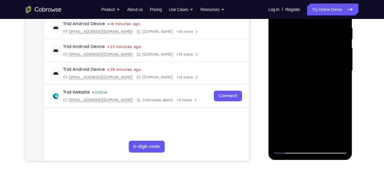
click at [281, 82] on div at bounding box center [310, 71] width 75 height 166
click at [282, 85] on div at bounding box center [310, 71] width 75 height 166
click at [338, 85] on div at bounding box center [310, 71] width 75 height 166
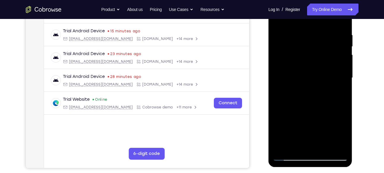
scroll to position [107, 0]
click at [343, 134] on div at bounding box center [310, 78] width 75 height 166
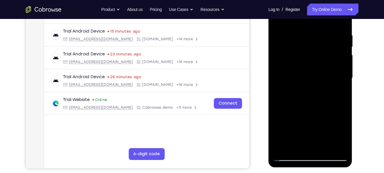
click at [343, 134] on div at bounding box center [310, 78] width 75 height 166
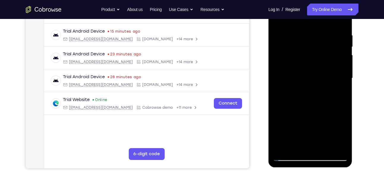
click at [343, 134] on div at bounding box center [310, 78] width 75 height 166
click at [338, 93] on div at bounding box center [310, 78] width 75 height 166
click at [321, 75] on div at bounding box center [310, 78] width 75 height 166
drag, startPoint x: 321, startPoint y: 123, endPoint x: 313, endPoint y: 124, distance: 7.7
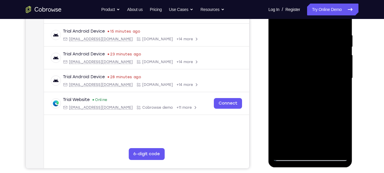
click at [313, 124] on div at bounding box center [310, 78] width 75 height 166
click at [331, 122] on div at bounding box center [310, 78] width 75 height 166
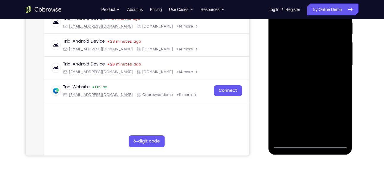
click at [339, 79] on div at bounding box center [310, 65] width 75 height 166
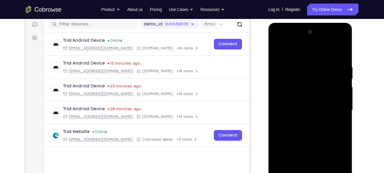
scroll to position [71, 0]
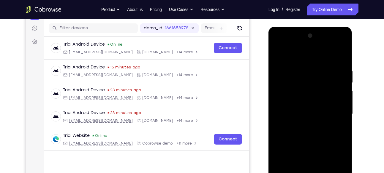
click at [277, 54] on div at bounding box center [310, 114] width 75 height 166
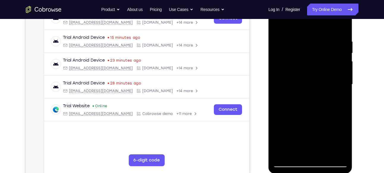
click at [317, 96] on div at bounding box center [310, 84] width 75 height 166
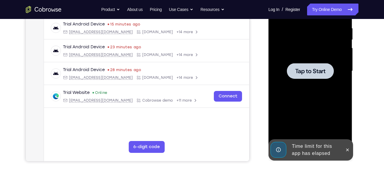
click at [332, 75] on div at bounding box center [310, 71] width 47 height 16
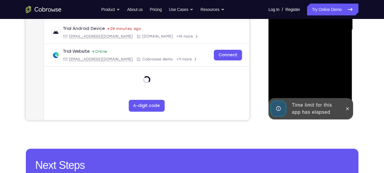
scroll to position [165, 0]
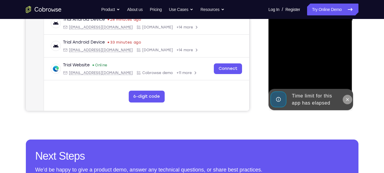
click at [351, 98] on button at bounding box center [346, 99] width 9 height 9
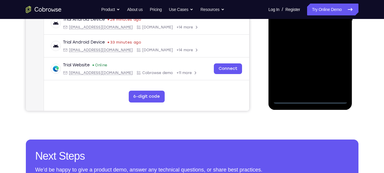
click at [305, 100] on div at bounding box center [310, 21] width 75 height 166
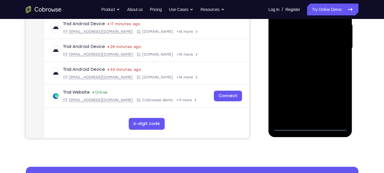
scroll to position [137, 0]
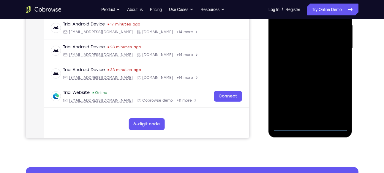
click at [338, 99] on div at bounding box center [310, 48] width 75 height 166
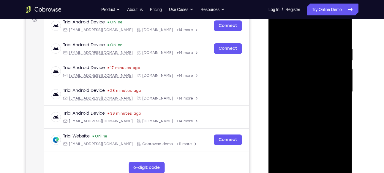
scroll to position [93, 0]
click at [305, 37] on div at bounding box center [310, 92] width 75 height 166
click at [335, 89] on div at bounding box center [310, 92] width 75 height 166
click at [303, 103] on div at bounding box center [310, 92] width 75 height 166
click at [303, 89] on div at bounding box center [310, 92] width 75 height 166
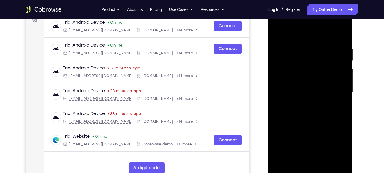
click at [300, 79] on div at bounding box center [310, 92] width 75 height 166
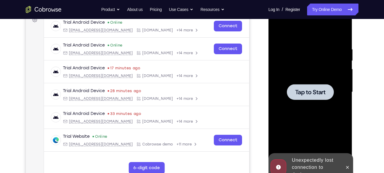
click at [304, 91] on span "Tap to Start" at bounding box center [310, 92] width 30 height 6
